Goal: Transaction & Acquisition: Purchase product/service

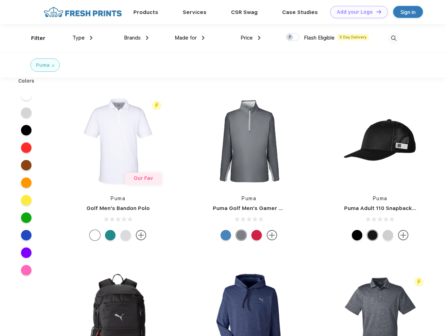
scroll to position [0, 0]
click at [356, 12] on link "Add your Logo Design Tool" at bounding box center [359, 12] width 58 height 12
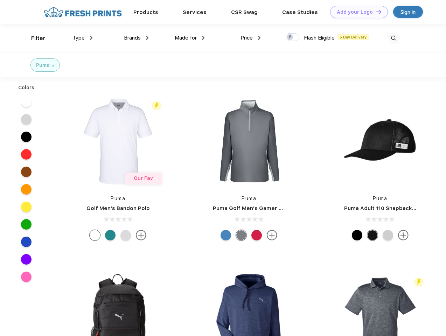
click at [0, 0] on div "Design Tool" at bounding box center [0, 0] width 0 height 0
click at [375, 12] on link "Add your Logo Design Tool" at bounding box center [359, 12] width 58 height 12
click at [34, 38] on div "Filter" at bounding box center [38, 38] width 14 height 8
click at [83, 38] on span "Type" at bounding box center [78, 38] width 12 height 6
click at [136, 38] on span "Brands" at bounding box center [132, 38] width 17 height 6
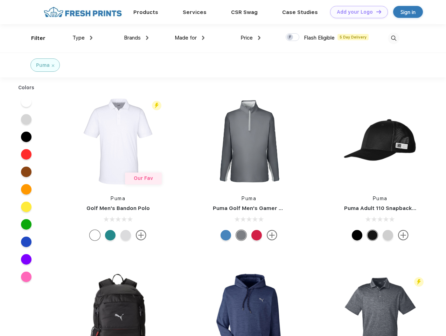
click at [190, 38] on span "Made for" at bounding box center [186, 38] width 22 height 6
click at [250, 38] on span "Price" at bounding box center [246, 38] width 12 height 6
click at [292, 37] on div at bounding box center [292, 37] width 14 height 8
click at [290, 37] on input "checkbox" at bounding box center [287, 35] width 5 height 5
click at [393, 38] on img at bounding box center [394, 39] width 12 height 12
